Goal: Navigation & Orientation: Find specific page/section

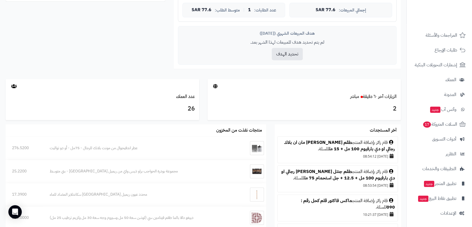
scroll to position [248, 0]
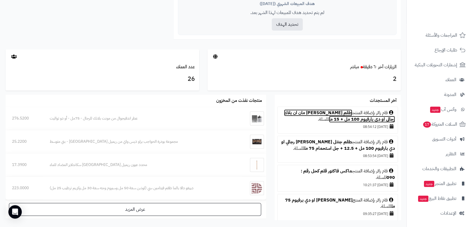
click at [317, 111] on link "طقم [PERSON_NAME] مان ان بلاك رجالي او دي بارفيوم 100 مل + 15 مل" at bounding box center [339, 115] width 111 height 13
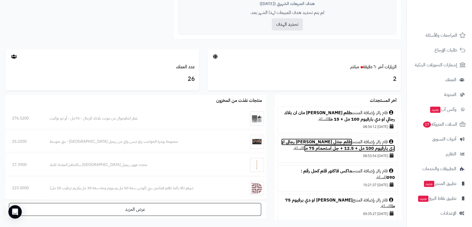
click at [324, 141] on link "طقم جنتل مين جيفنشي رجالي او دي بارفيوم 100 مل + 12.5 + جل استحمام 75 مل" at bounding box center [338, 144] width 114 height 13
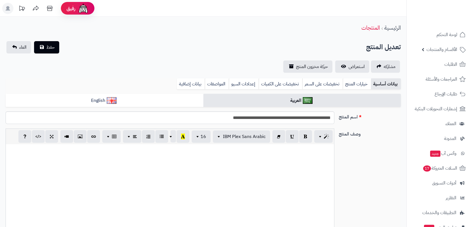
scroll to position [521, 0]
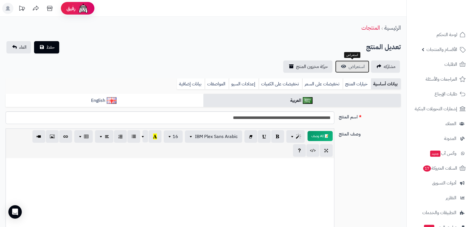
click at [350, 66] on span "استعراض" at bounding box center [357, 66] width 16 height 7
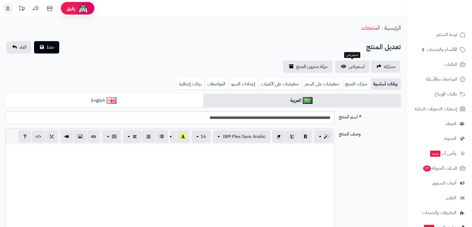
click at [359, 65] on span "استعراض" at bounding box center [357, 66] width 16 height 7
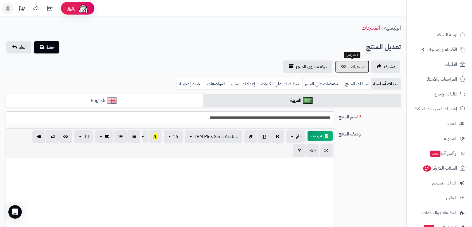
scroll to position [521, 0]
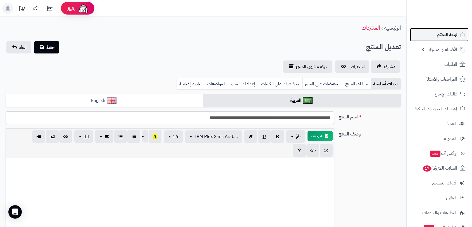
click at [444, 34] on span "لوحة التحكم" at bounding box center [447, 35] width 20 height 8
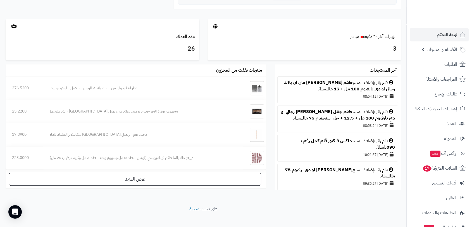
scroll to position [279, 0]
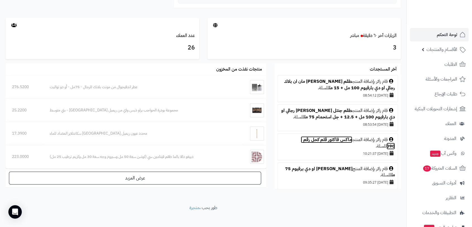
click at [326, 140] on link "ماكس فاكتور قلم كحل رقم : 090" at bounding box center [348, 142] width 94 height 13
